Goal: Task Accomplishment & Management: Manage account settings

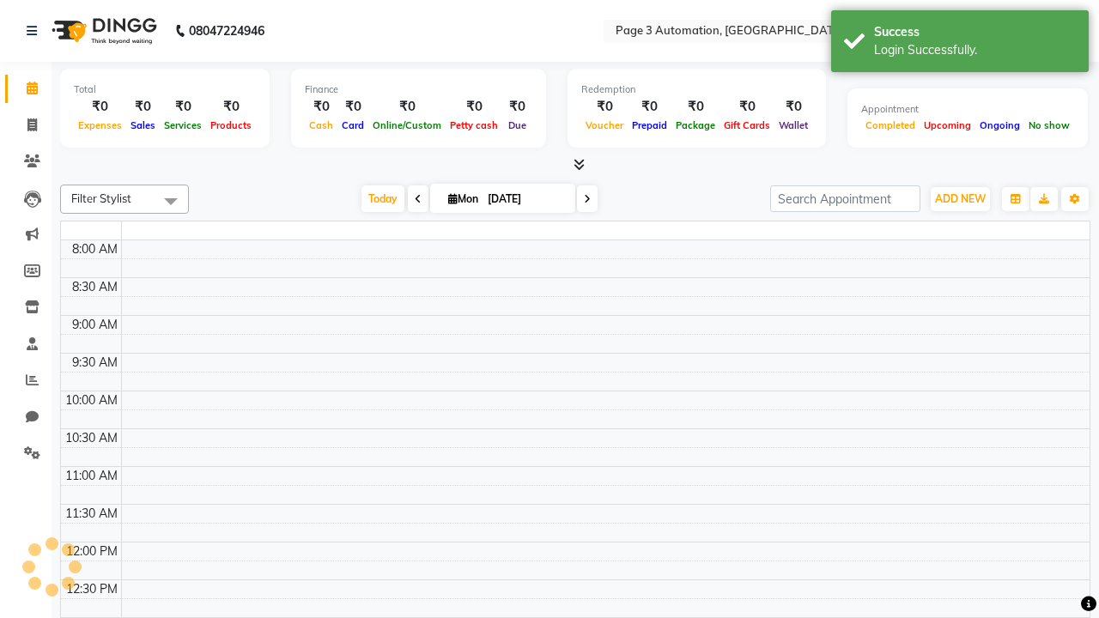
select select "en"
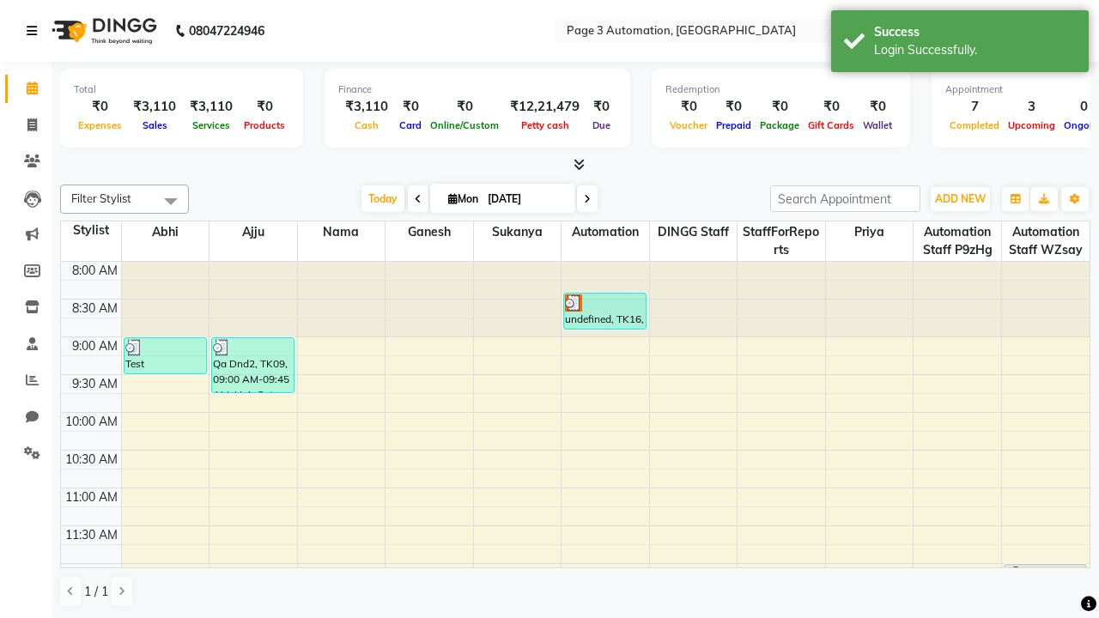
click at [35, 31] on icon at bounding box center [32, 31] width 10 height 12
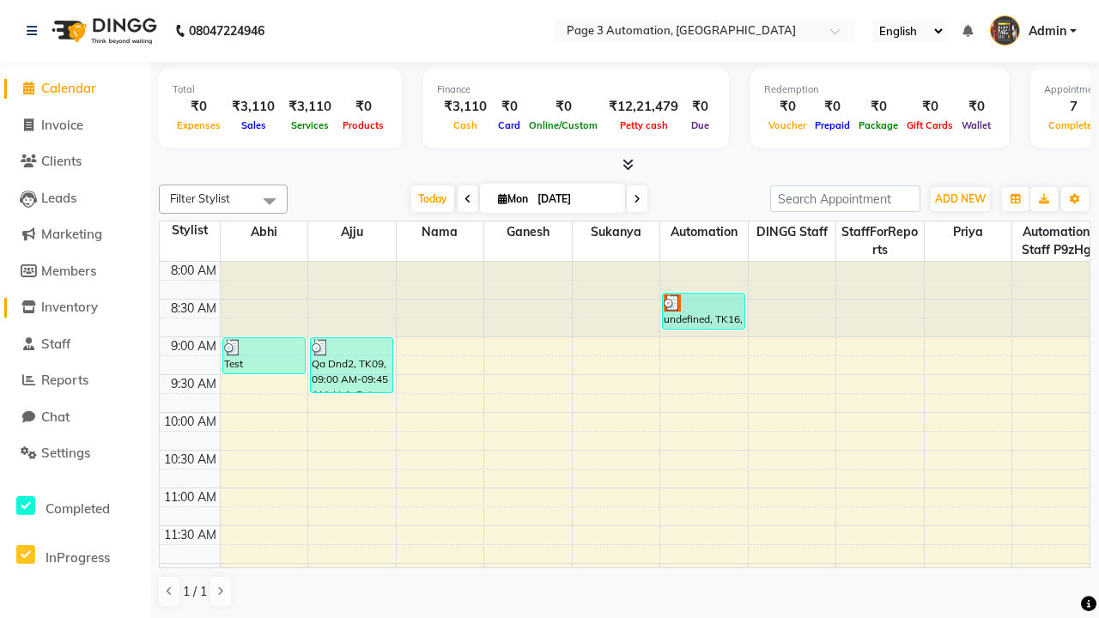
click at [75, 307] on span "Inventory" at bounding box center [69, 307] width 57 height 16
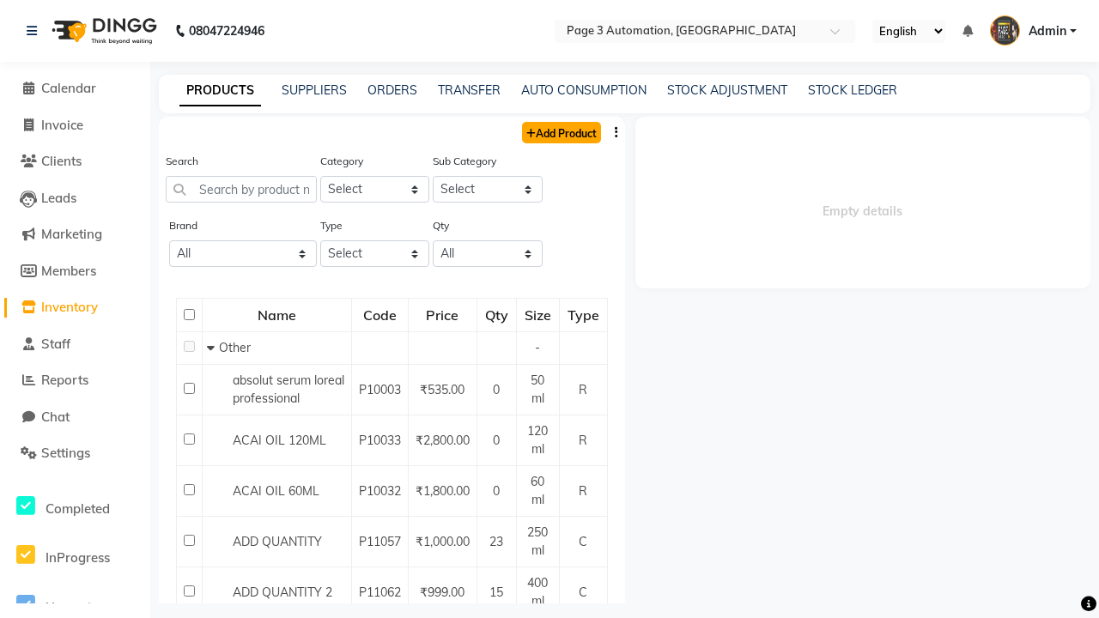
click at [560, 132] on link "Add Product" at bounding box center [561, 132] width 79 height 21
select select "true"
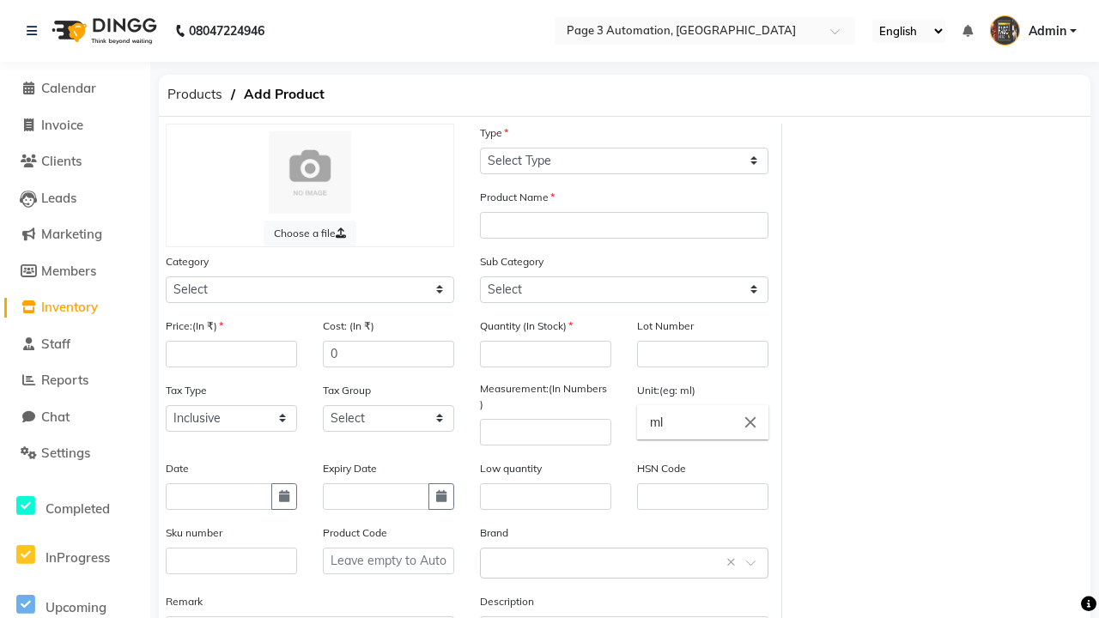
select select "C"
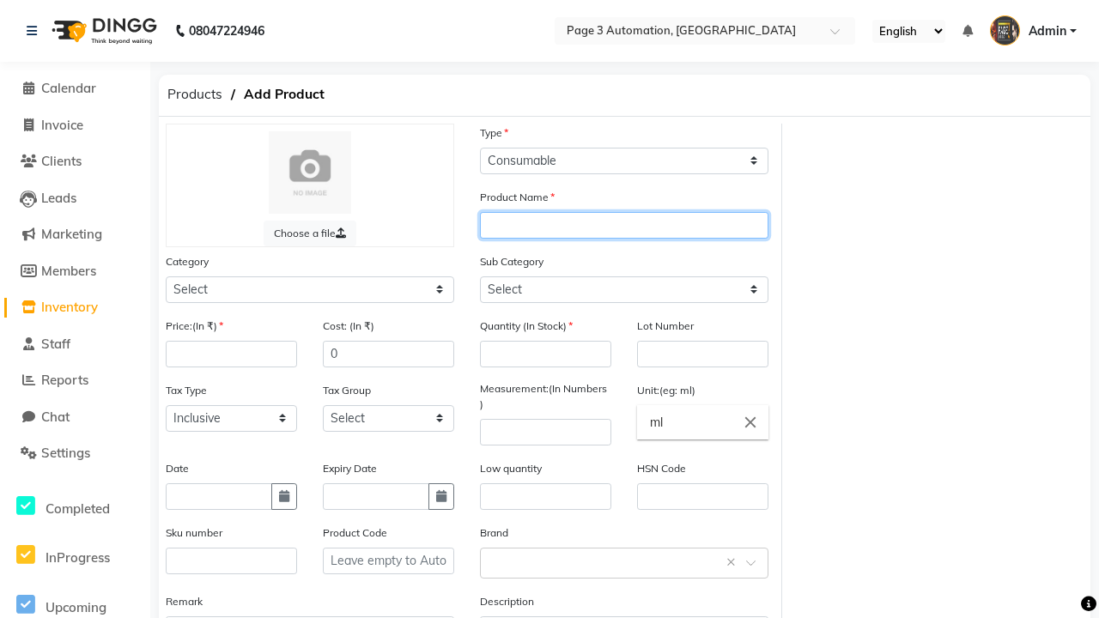
type input "Auto Product 3NNe"
select select "1000"
select select "1002"
type input "Auto Product 3NNe"
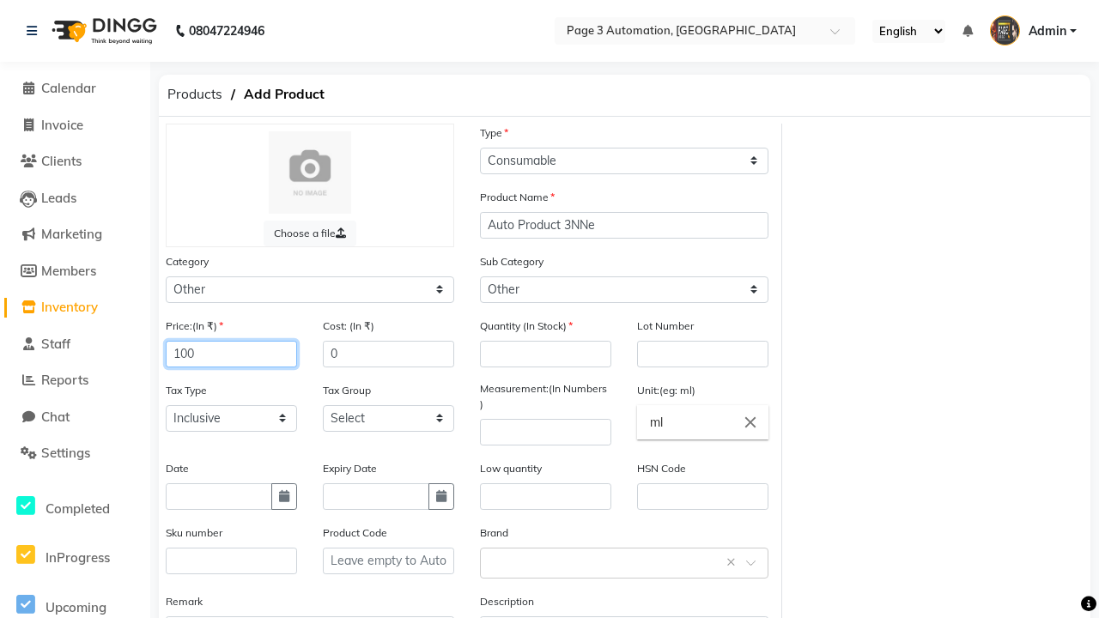
type input "100"
type input "150"
type input "100"
type input "1000"
type textarea "This Product is Created by Automation"
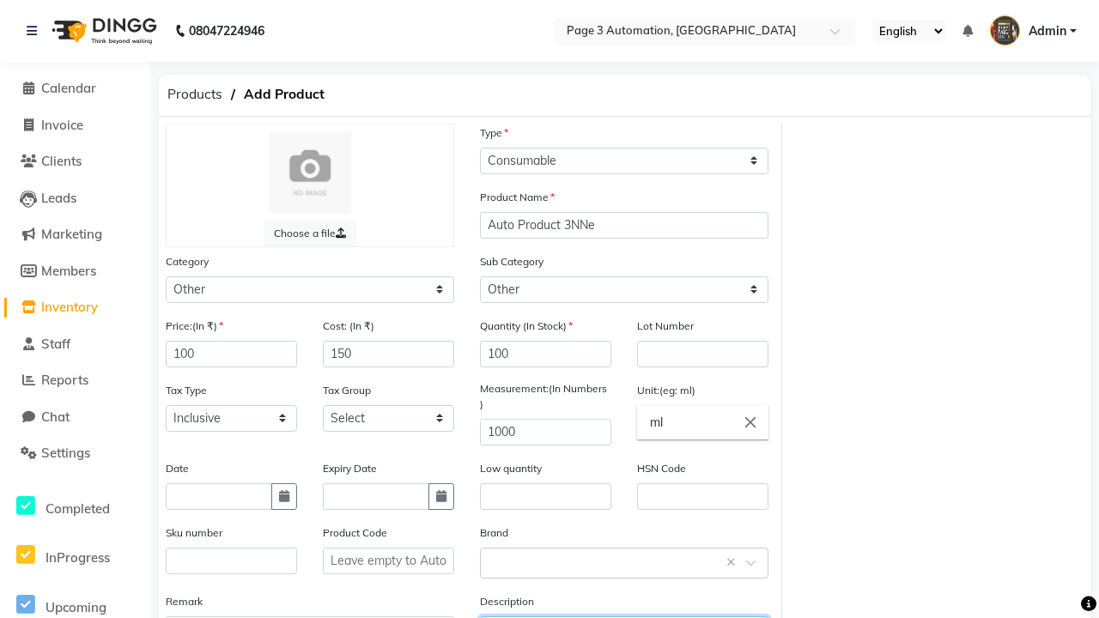
scroll to position [19, 0]
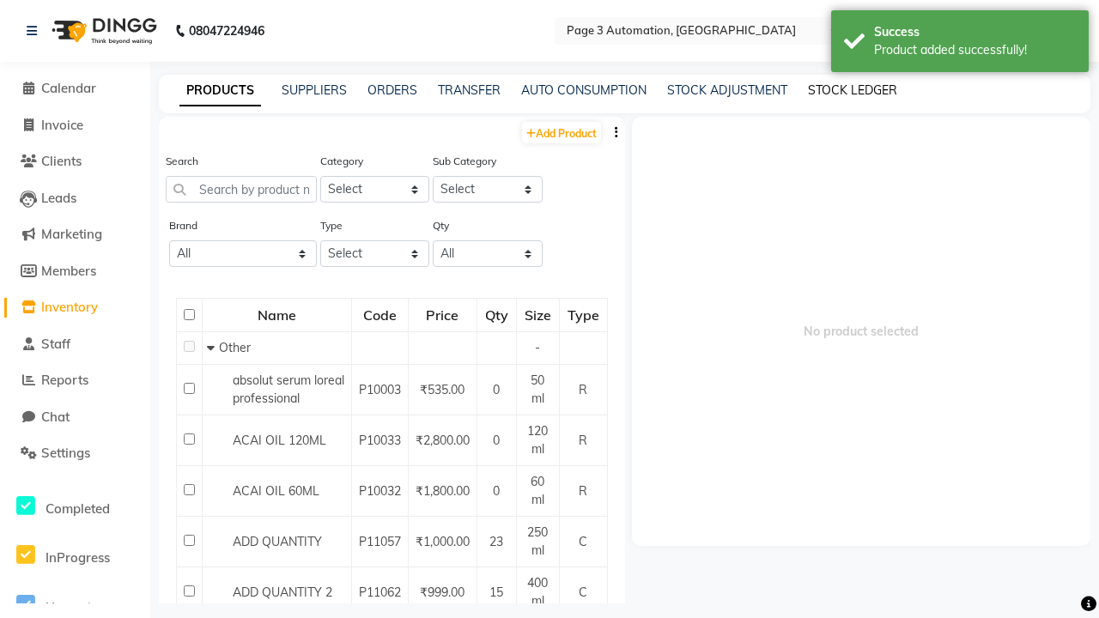
click at [960, 44] on div "Product added successfully!" at bounding box center [975, 50] width 202 height 18
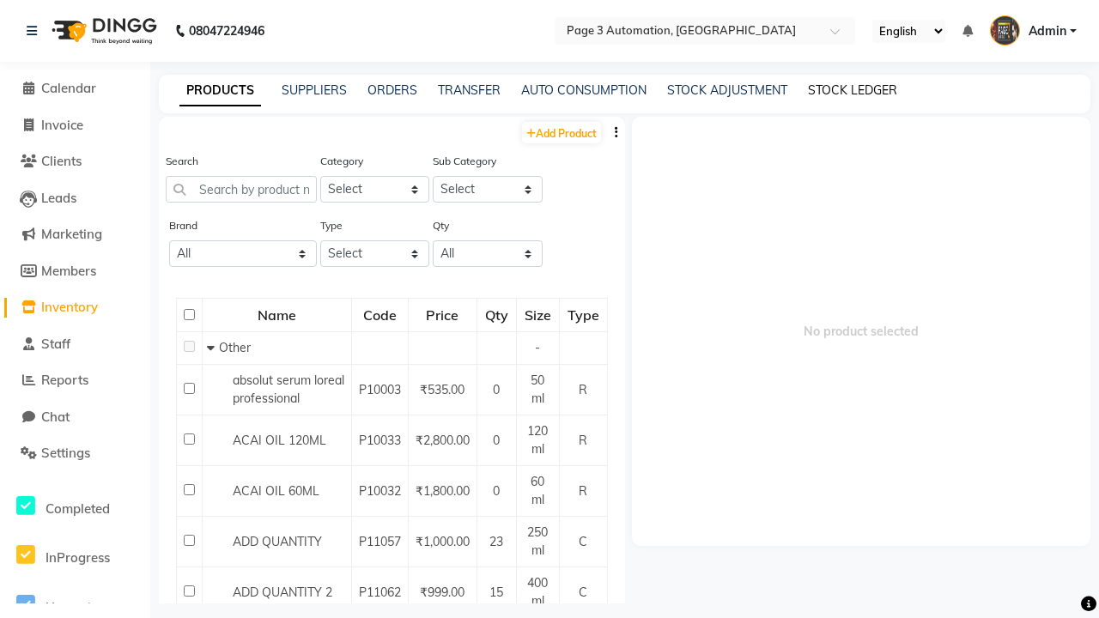
click at [852, 90] on link "STOCK LEDGER" at bounding box center [852, 89] width 89 height 15
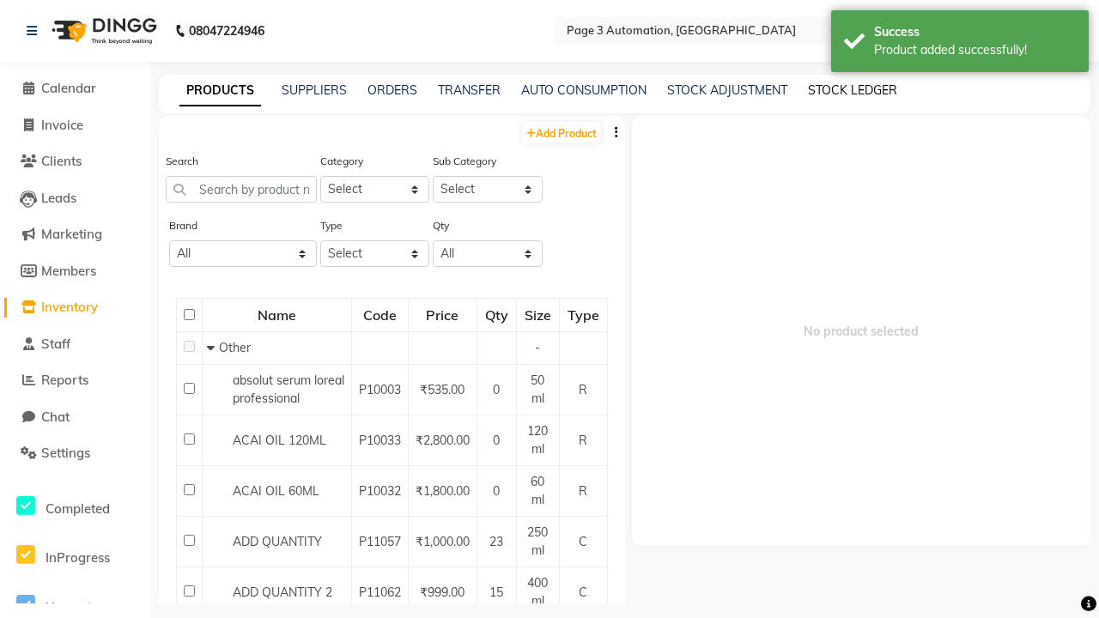
select select "all"
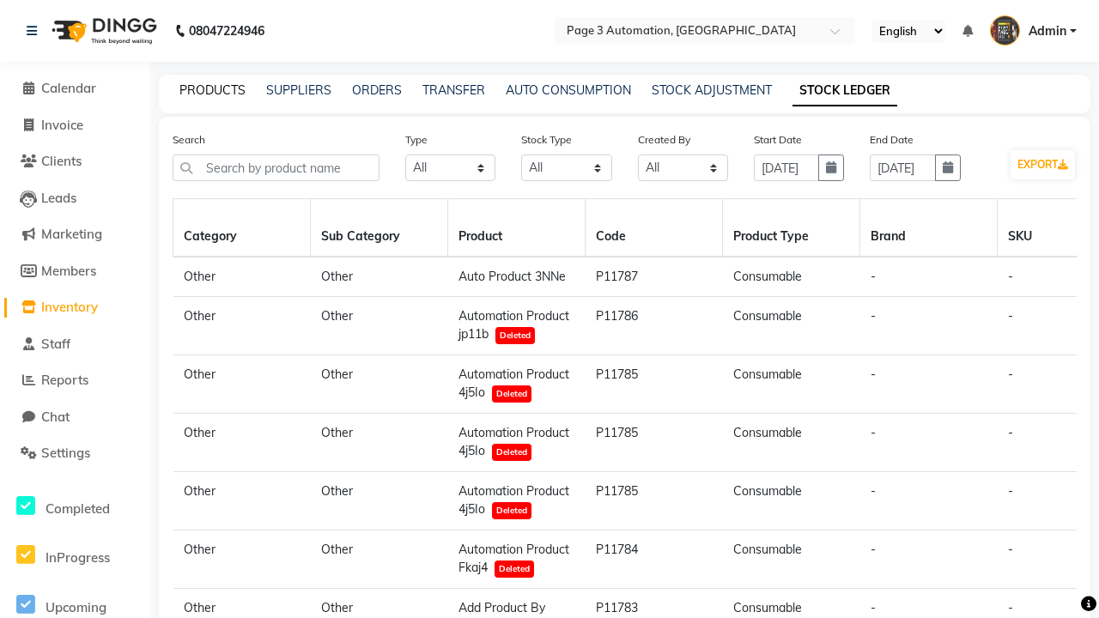
click at [212, 90] on link "PRODUCTS" at bounding box center [212, 89] width 66 height 15
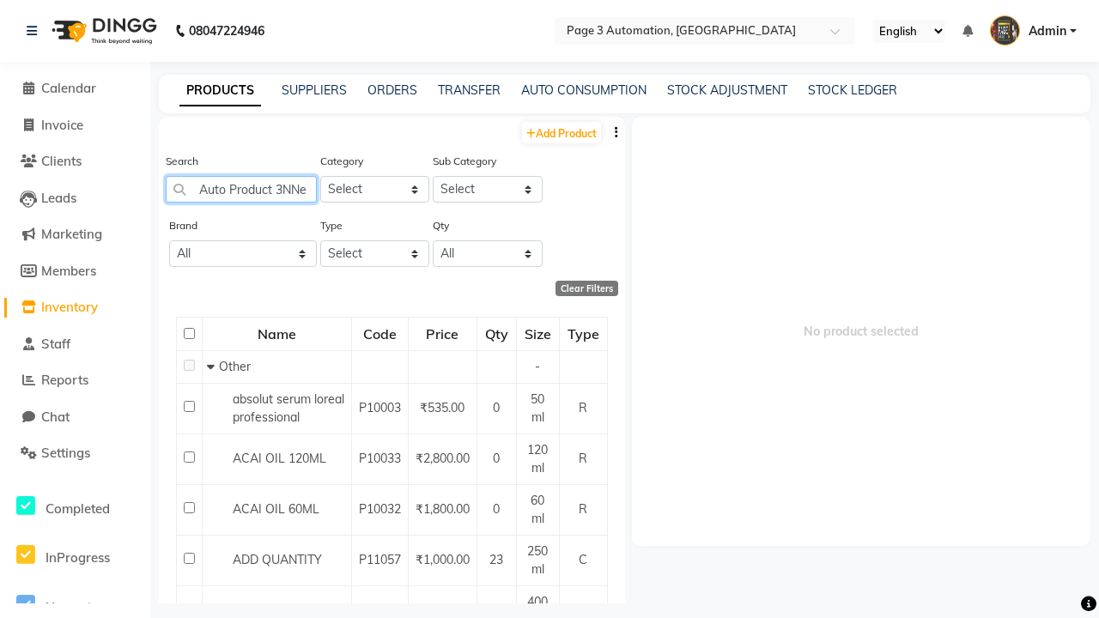
type input "Auto Product 3NNe"
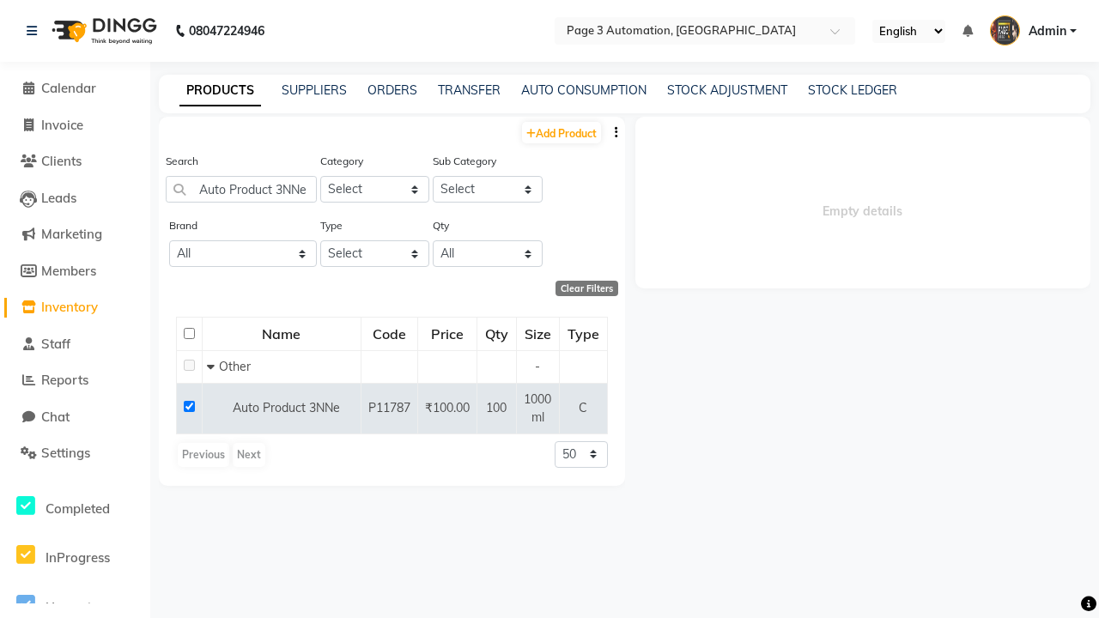
select select
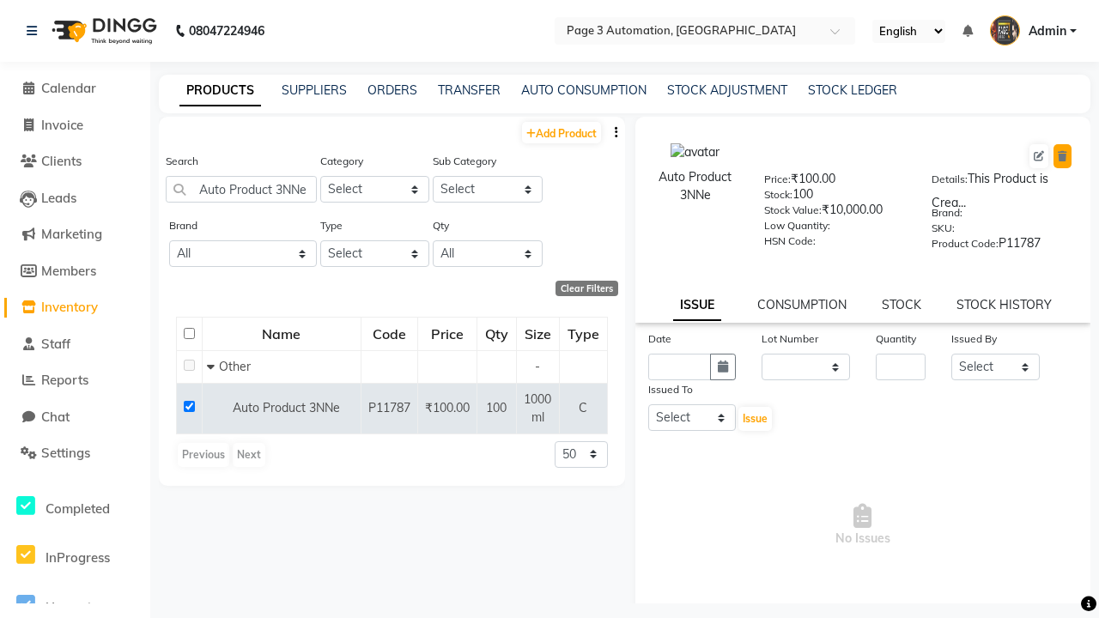
click at [1062, 156] on icon at bounding box center [1061, 156] width 9 height 10
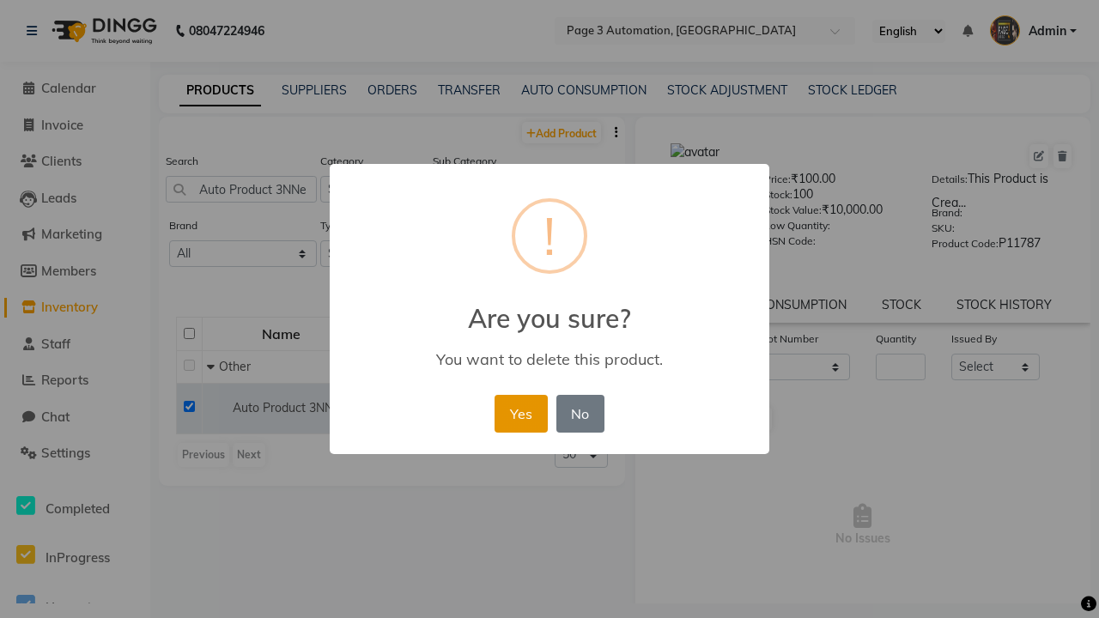
click at [520, 413] on button "Yes" at bounding box center [520, 414] width 52 height 38
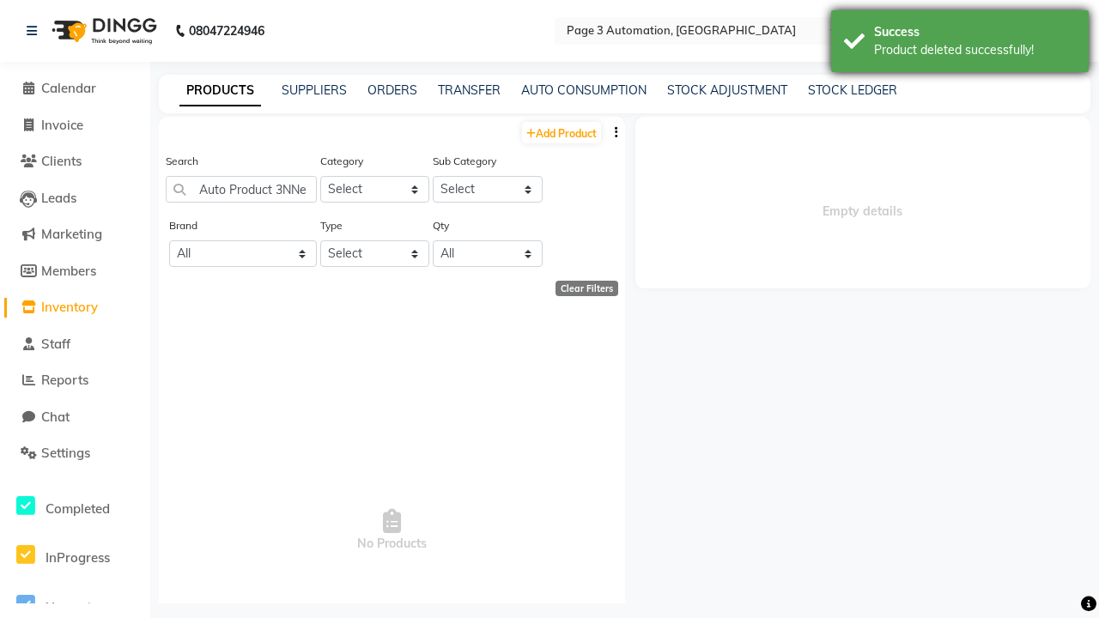
click at [960, 44] on div "Product deleted successfully!" at bounding box center [975, 50] width 202 height 18
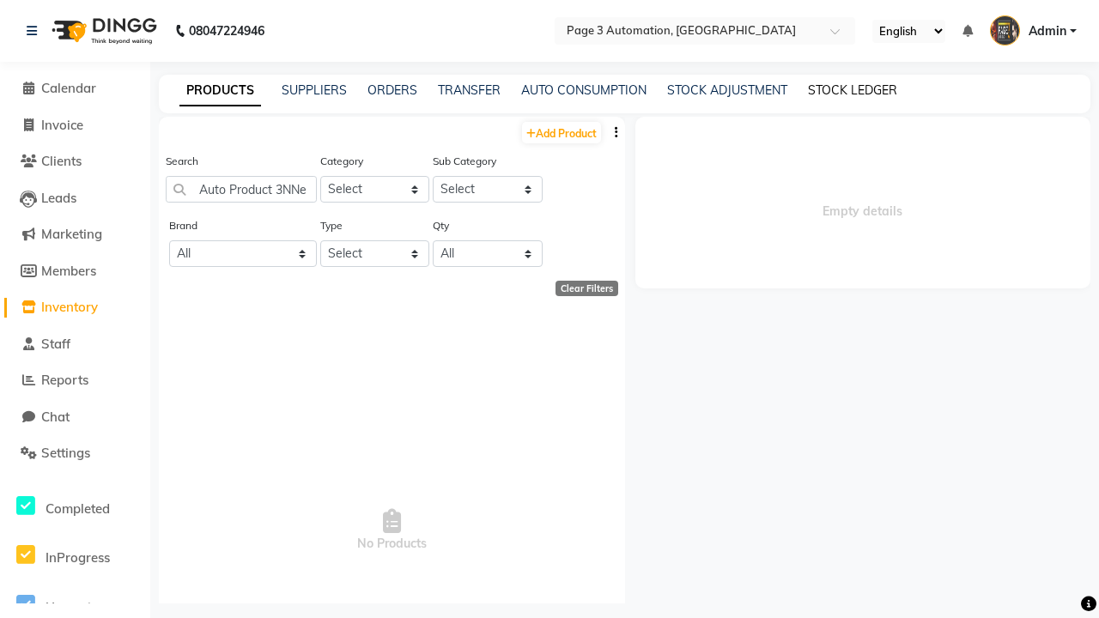
click at [852, 90] on link "STOCK LEDGER" at bounding box center [852, 89] width 89 height 15
select select "all"
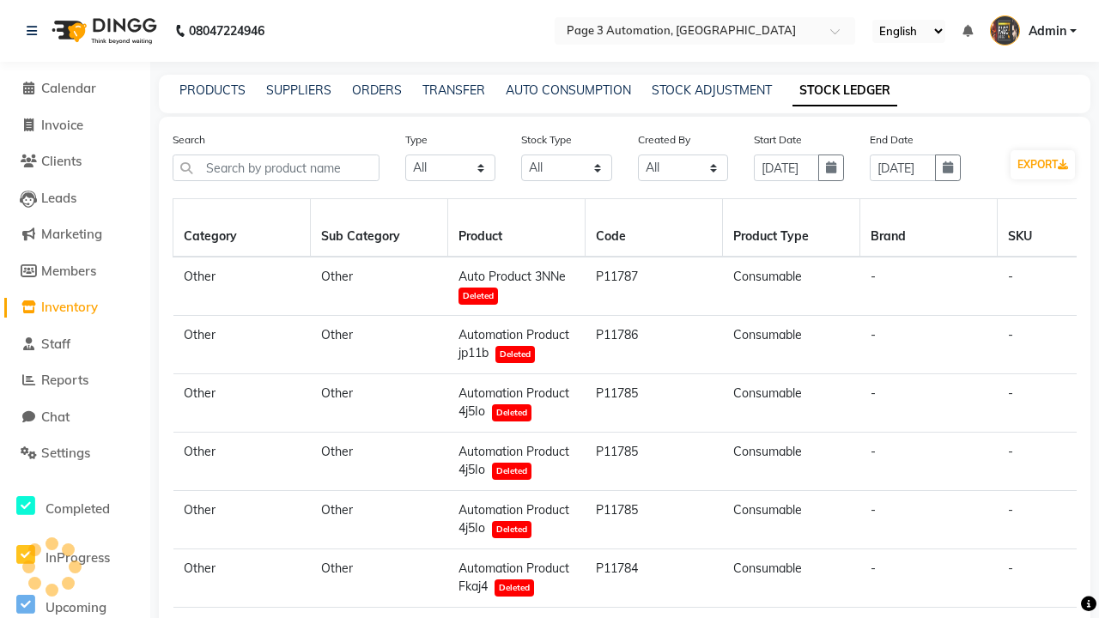
click at [1033, 31] on span "Admin" at bounding box center [1047, 31] width 38 height 18
